Goal: Find specific page/section: Find specific page/section

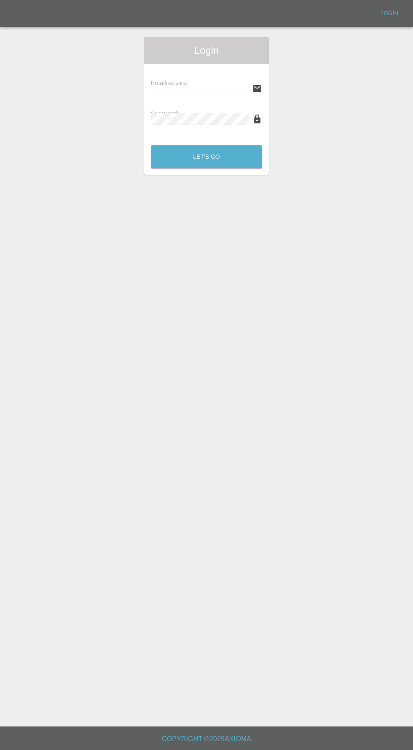
click at [198, 88] on input "text" at bounding box center [200, 88] width 98 height 12
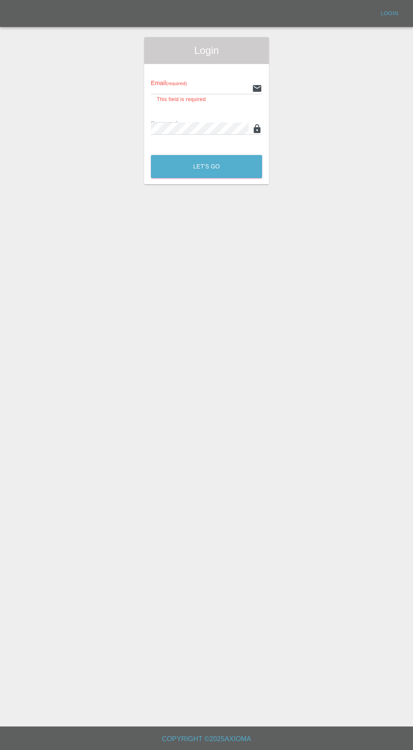
type input "[EMAIL_ADDRESS][DOMAIN_NAME]"
click at [151, 155] on button "Let's Go" at bounding box center [206, 166] width 111 height 23
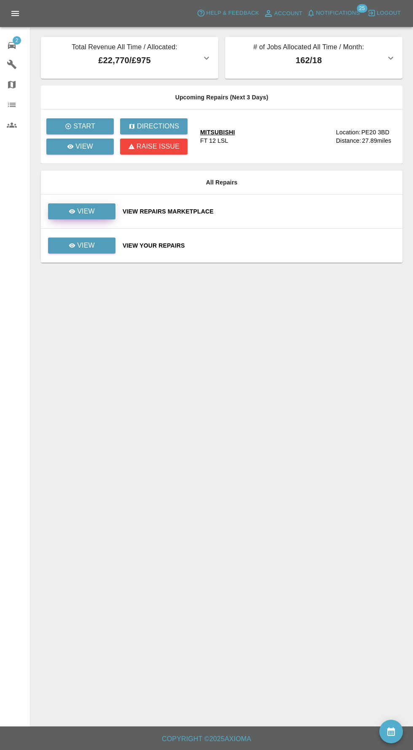
click at [89, 216] on link "View" at bounding box center [81, 211] width 67 height 16
